Goal: Task Accomplishment & Management: Manage account settings

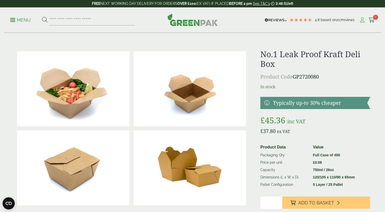
click at [363, 19] on icon at bounding box center [362, 20] width 6 height 5
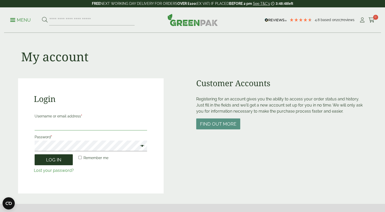
type input "**********"
click at [48, 161] on button "Log in" at bounding box center [54, 159] width 38 height 11
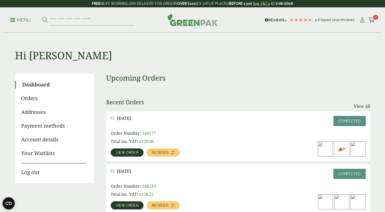
click at [128, 153] on span "View order" at bounding box center [127, 153] width 23 height 4
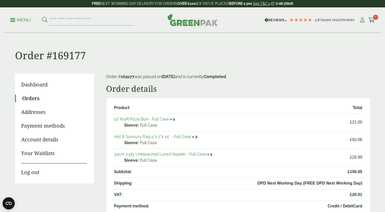
click at [34, 99] on link "Orders" at bounding box center [54, 99] width 65 height 8
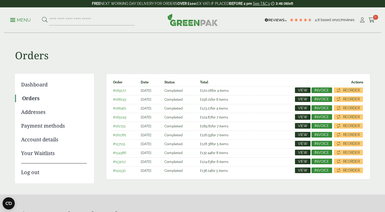
click at [28, 155] on link "Your Waitlists" at bounding box center [54, 154] width 66 height 8
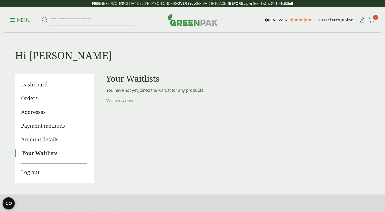
click at [32, 141] on link "Account details" at bounding box center [54, 140] width 66 height 8
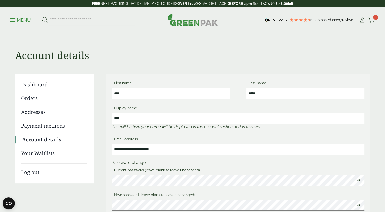
click at [32, 85] on link "Dashboard" at bounding box center [54, 85] width 66 height 8
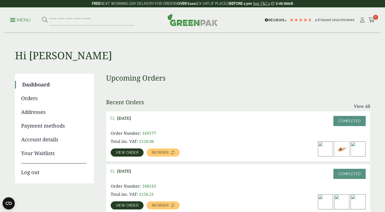
click at [32, 98] on link "Orders" at bounding box center [54, 99] width 66 height 8
